Goal: Navigation & Orientation: Find specific page/section

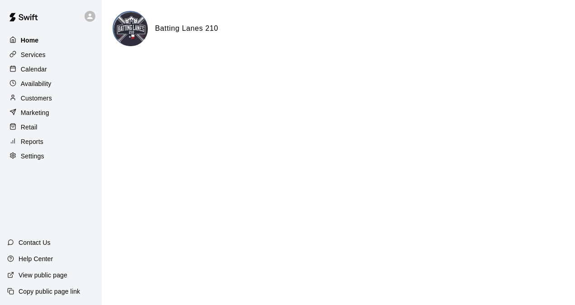
drag, startPoint x: 0, startPoint y: 0, endPoint x: 29, endPoint y: 38, distance: 47.6
click at [29, 38] on p "Home" at bounding box center [30, 40] width 18 height 9
click at [37, 74] on p "Calendar" at bounding box center [34, 69] width 26 height 9
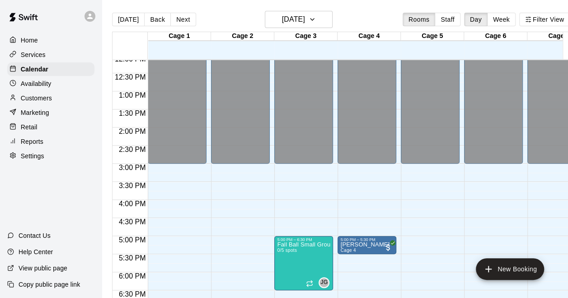
scroll to position [484, 0]
